Goal: Transaction & Acquisition: Purchase product/service

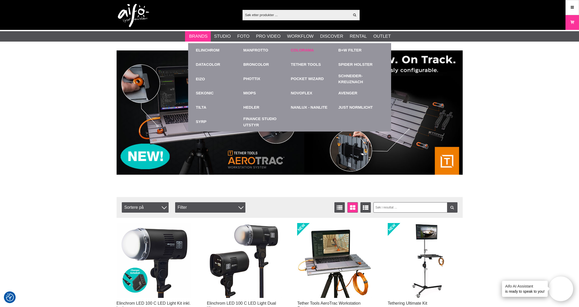
click at [303, 49] on link "Colorama" at bounding box center [302, 50] width 23 height 6
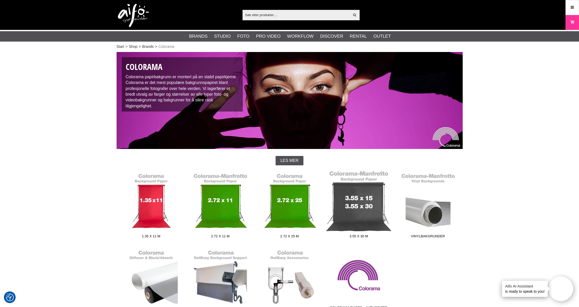
click at [366, 211] on link "3.55 x 30 m" at bounding box center [358, 206] width 69 height 70
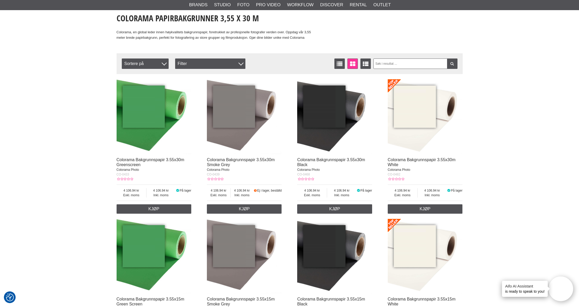
scroll to position [123, 0]
click at [424, 118] on img at bounding box center [425, 116] width 75 height 75
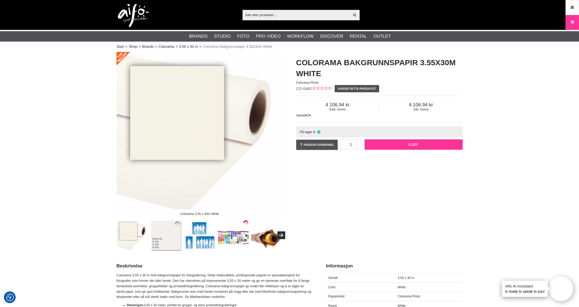
click at [413, 144] on link "Kjøp" at bounding box center [413, 144] width 98 height 10
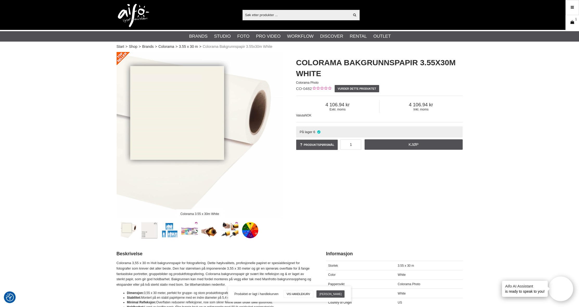
click at [573, 25] on icon at bounding box center [571, 23] width 5 height 6
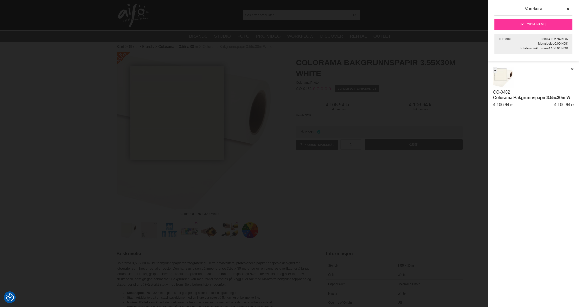
click at [544, 23] on link "[PERSON_NAME]" at bounding box center [533, 24] width 78 height 11
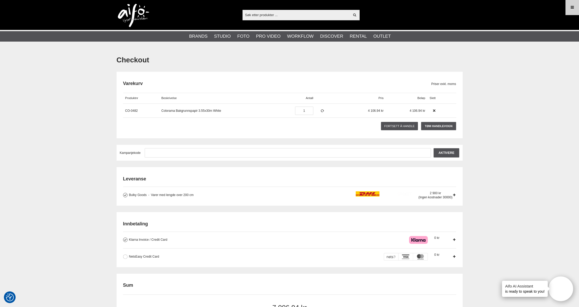
click at [569, 5] on link "Menu" at bounding box center [572, 7] width 13 height 12
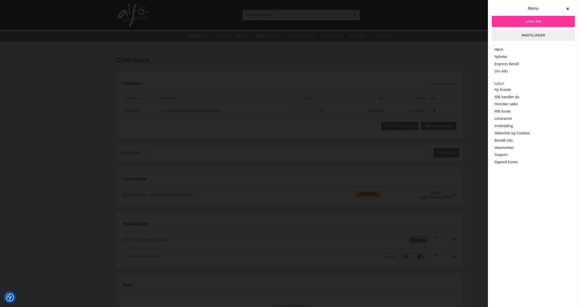
click at [532, 20] on span "Logg inn" at bounding box center [532, 21] width 15 height 5
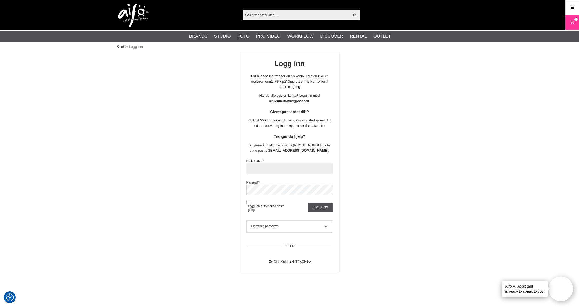
type input "caskim"
